Goal: Task Accomplishment & Management: Use online tool/utility

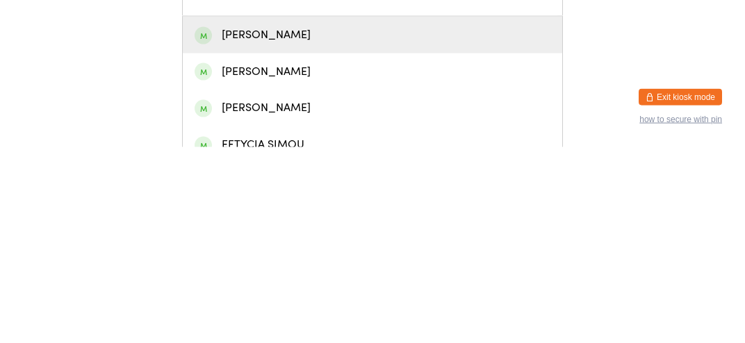
type input "[PERSON_NAME]"
click at [361, 241] on div "[PERSON_NAME]" at bounding box center [373, 231] width 356 height 19
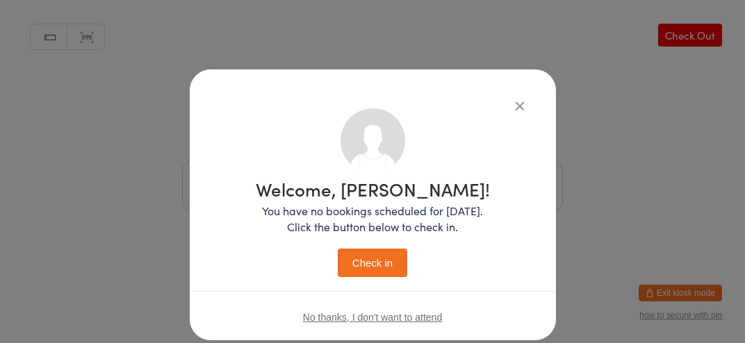
click at [385, 270] on button "Check in" at bounding box center [373, 263] width 70 height 29
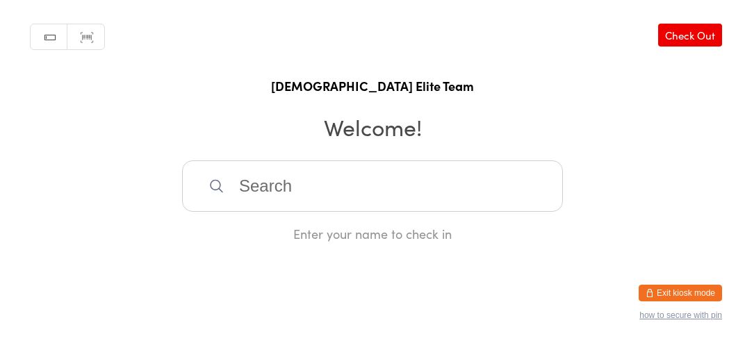
click at [318, 198] on input "search" at bounding box center [372, 186] width 381 height 51
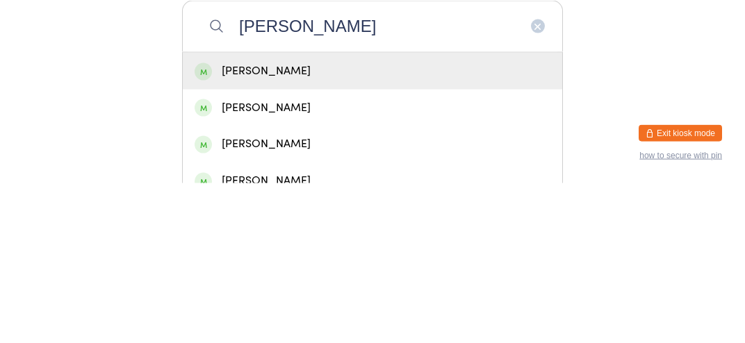
type input "[PERSON_NAME]"
click at [367, 250] on div "[PERSON_NAME]" at bounding box center [373, 231] width 380 height 37
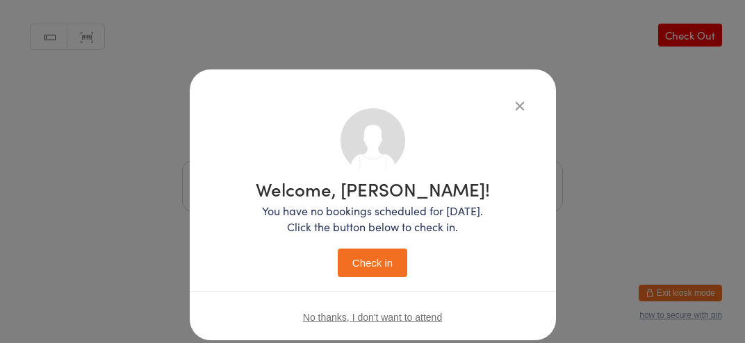
click at [378, 261] on button "Check in" at bounding box center [373, 263] width 70 height 29
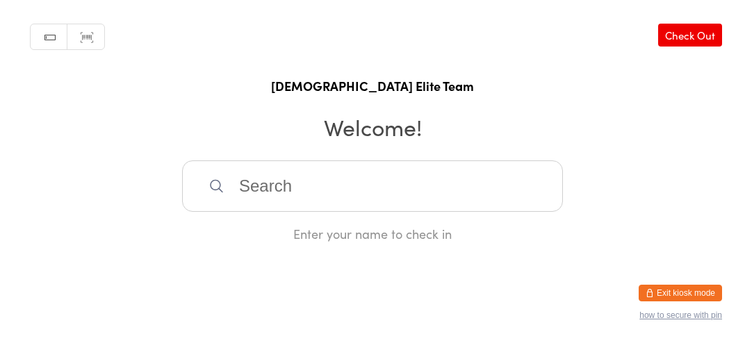
click at [448, 204] on input "search" at bounding box center [372, 186] width 381 height 51
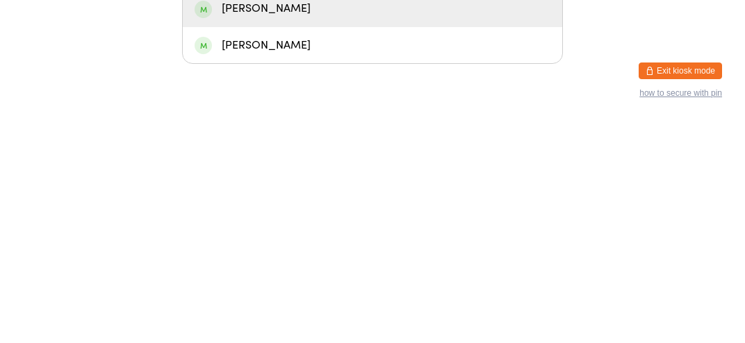
type input "[PERSON_NAME]"
click at [401, 241] on div "[PERSON_NAME]" at bounding box center [373, 231] width 356 height 19
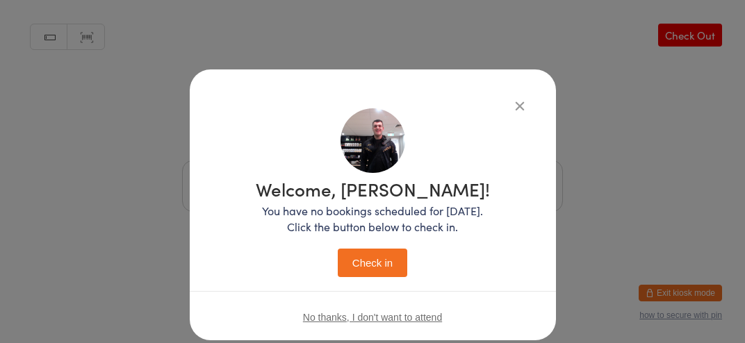
click at [390, 252] on button "Check in" at bounding box center [373, 263] width 70 height 29
